Goal: Task Accomplishment & Management: Complete application form

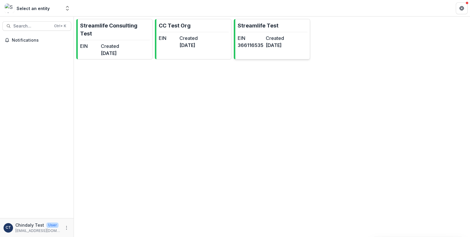
click at [253, 31] on link "Streamlife Test EIN [US_EMPLOYER_IDENTIFICATION_NUMBER] Created [DATE]" at bounding box center [272, 39] width 76 height 40
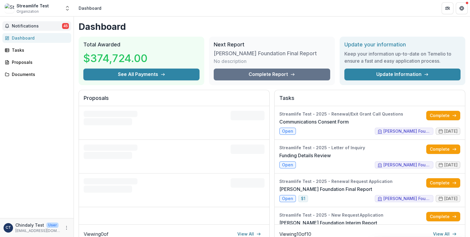
click at [32, 25] on span "Notifications" at bounding box center [37, 26] width 50 height 5
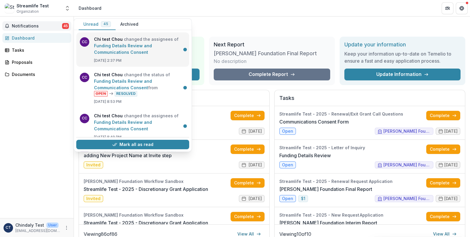
click at [116, 48] on link "Funding Details Review and Communications Consent" at bounding box center [123, 49] width 58 height 12
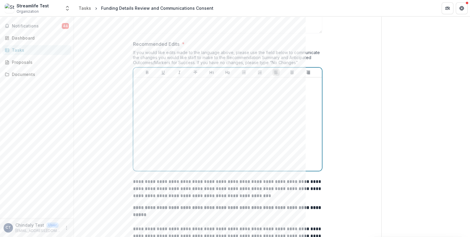
click at [260, 117] on div at bounding box center [228, 124] width 184 height 89
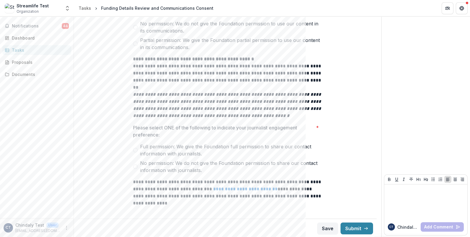
scroll to position [814, 0]
click at [136, 164] on span at bounding box center [135, 166] width 5 height 5
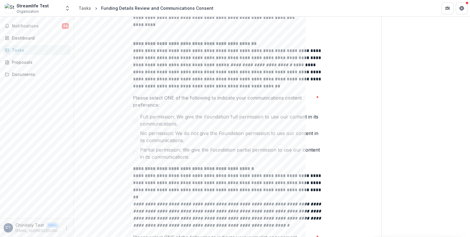
scroll to position [704, 0]
click at [135, 137] on span at bounding box center [135, 137] width 5 height 5
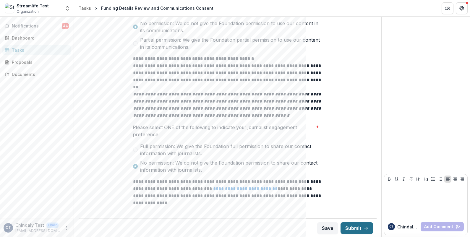
click at [356, 227] on button "Submit" at bounding box center [356, 228] width 32 height 12
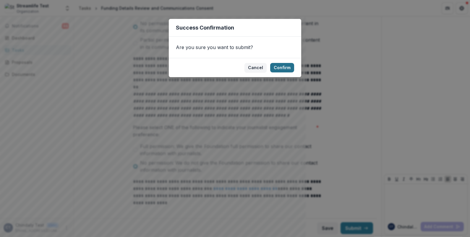
click at [283, 71] on button "Confirm" at bounding box center [282, 67] width 24 height 9
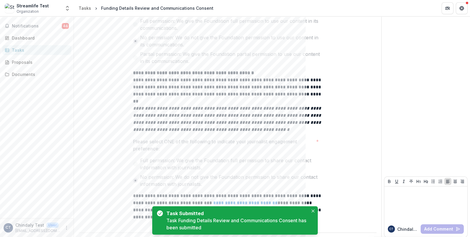
scroll to position [816, 0]
